Goal: Information Seeking & Learning: Learn about a topic

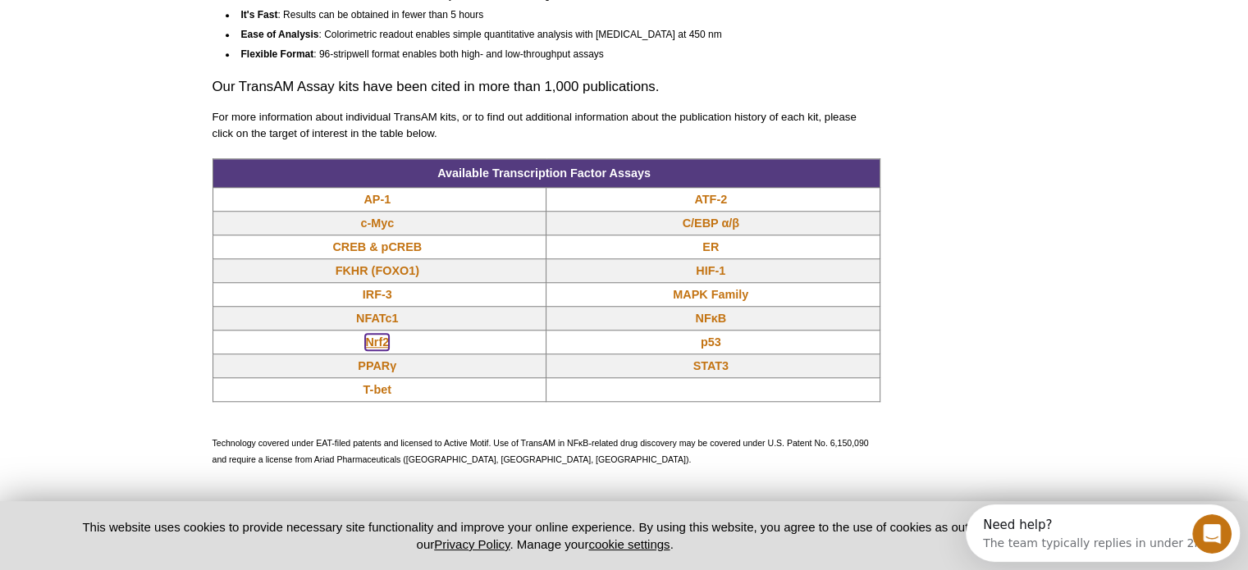
click at [370, 340] on link "Nrf2" at bounding box center [377, 342] width 24 height 16
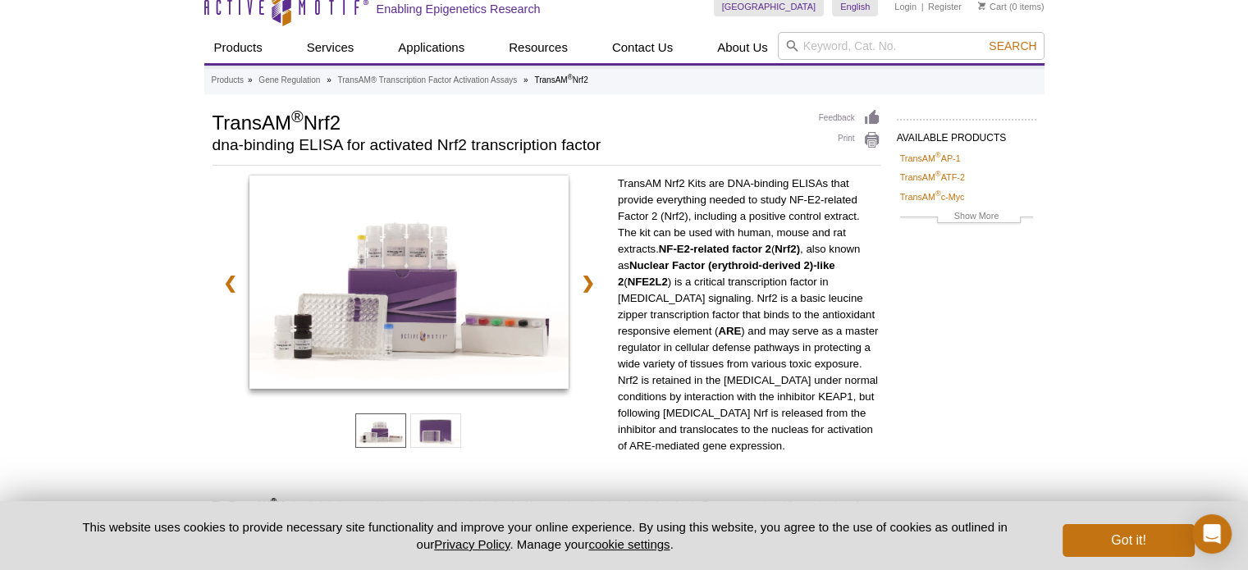
scroll to position [17, 0]
click at [584, 282] on link "❯" at bounding box center [587, 284] width 35 height 38
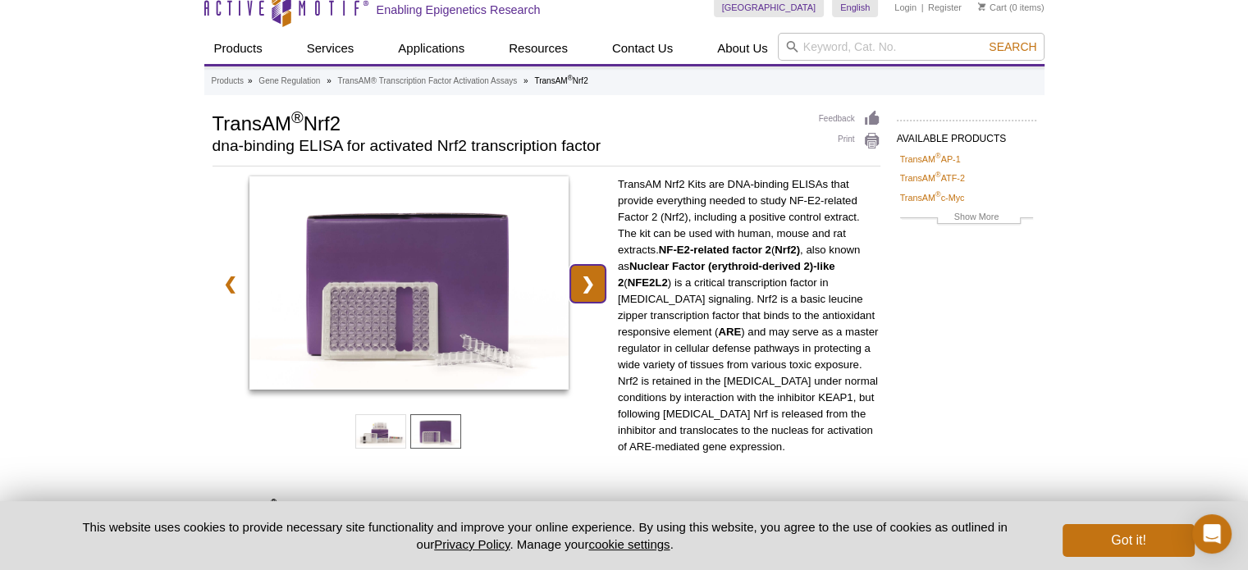
click at [584, 282] on link "❯" at bounding box center [587, 284] width 35 height 38
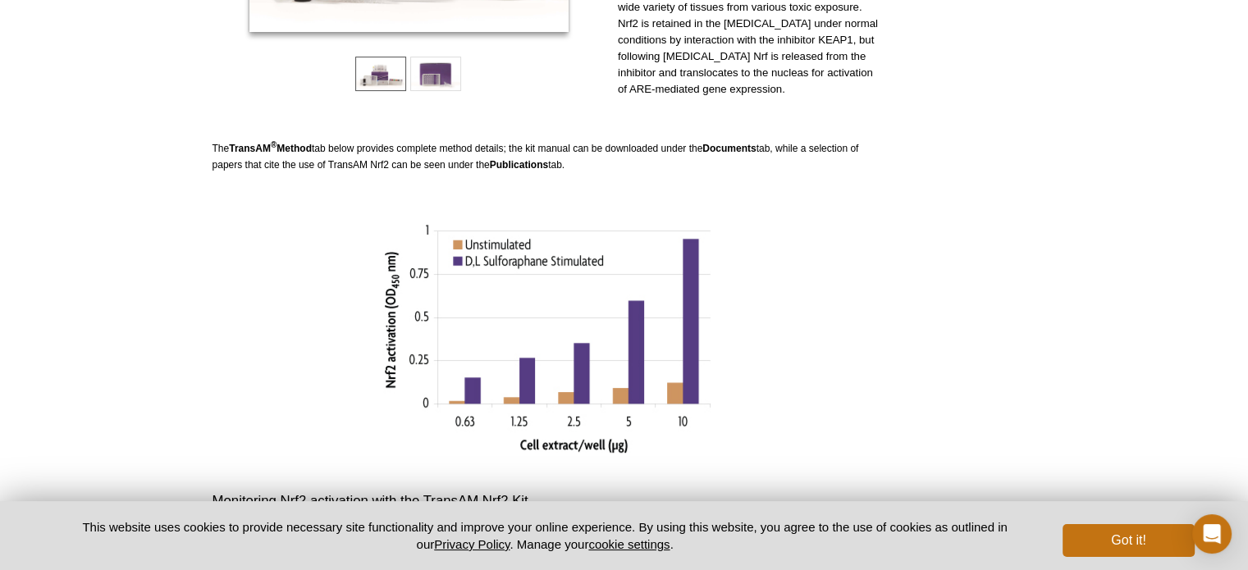
scroll to position [730, 0]
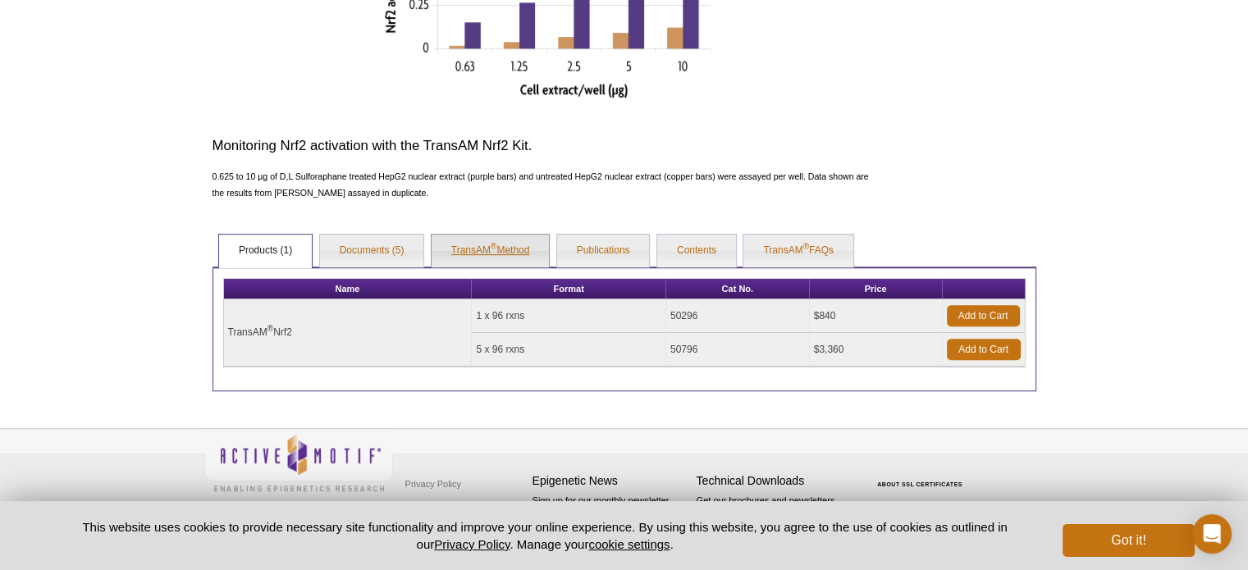
click at [499, 247] on link "TransAM ® Method" at bounding box center [490, 251] width 118 height 33
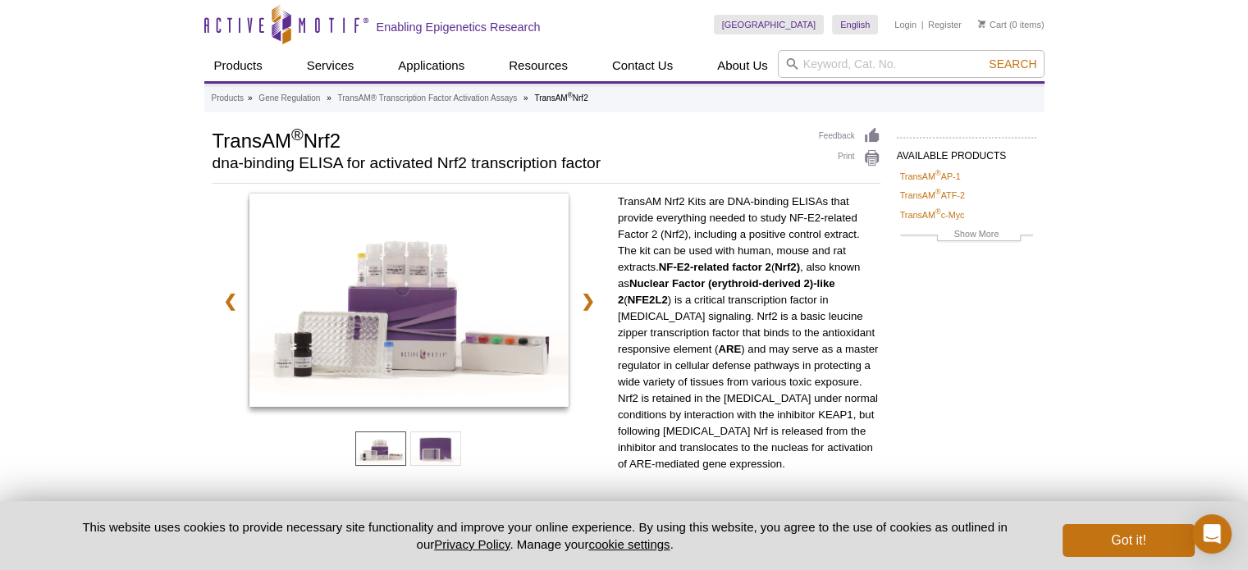
scroll to position [0, 0]
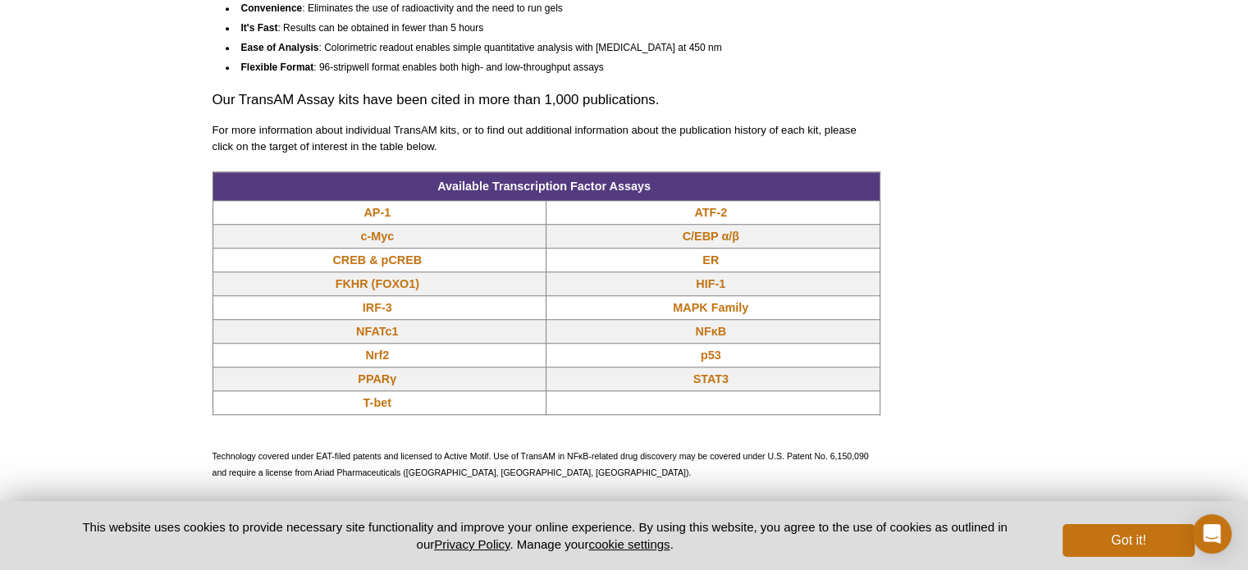
scroll to position [1342, 0]
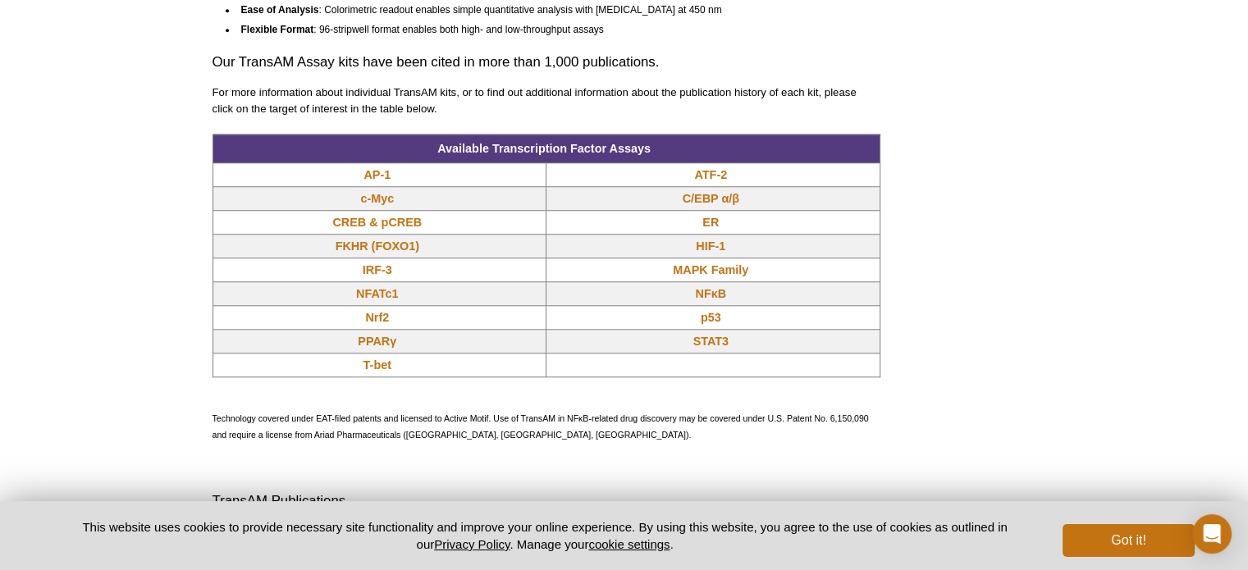
scroll to position [1367, 0]
